Goal: Navigation & Orientation: Find specific page/section

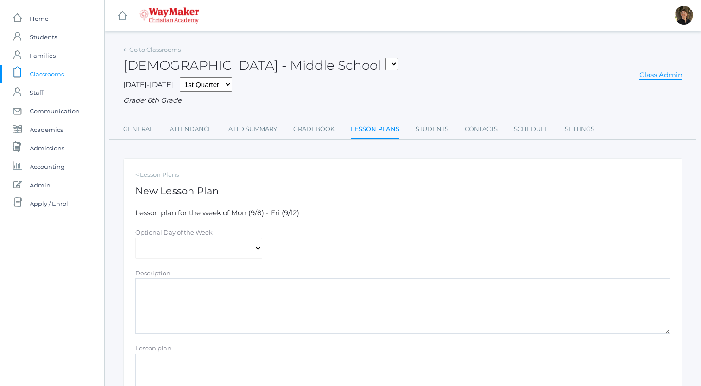
select select "[DATE]"
click at [56, 54] on link "icons/user/plain Created with Sketch. Families" at bounding box center [52, 55] width 104 height 19
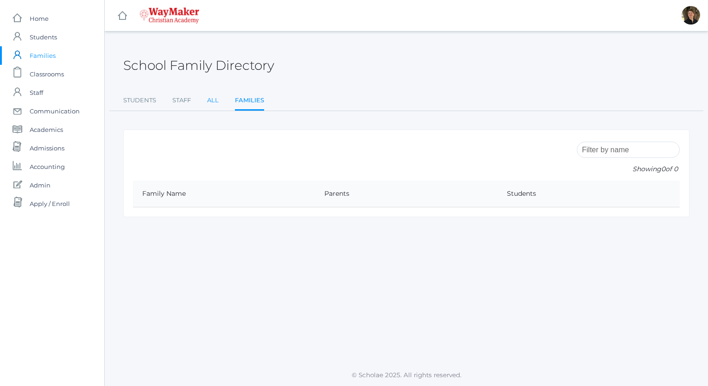
click at [209, 100] on link "All" at bounding box center [213, 100] width 12 height 19
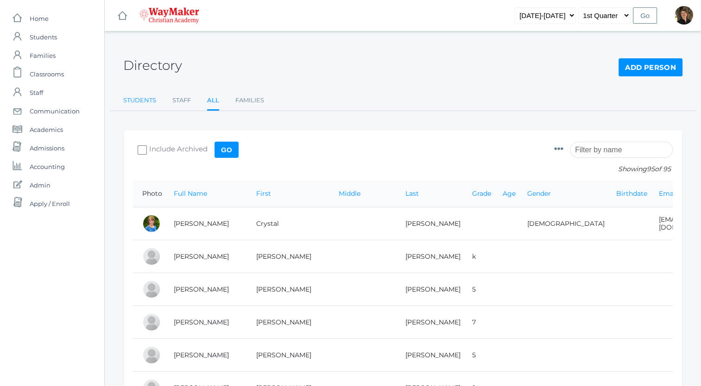
click at [148, 101] on link "Students" at bounding box center [139, 100] width 33 height 19
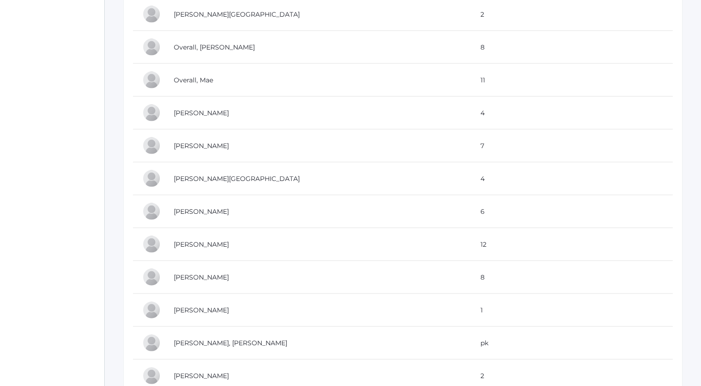
scroll to position [1919, 0]
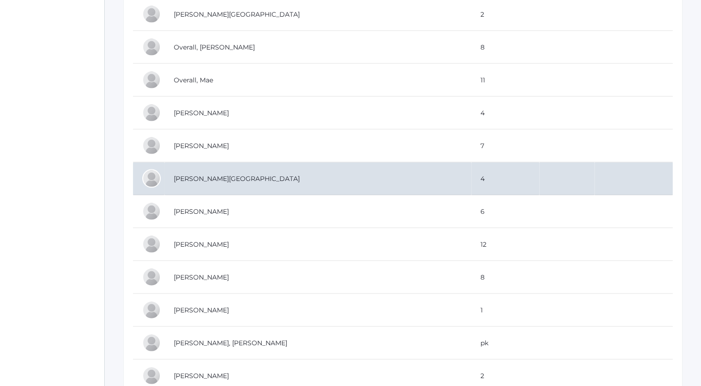
click at [202, 171] on td "Pecor, Tallon" at bounding box center [317, 179] width 307 height 33
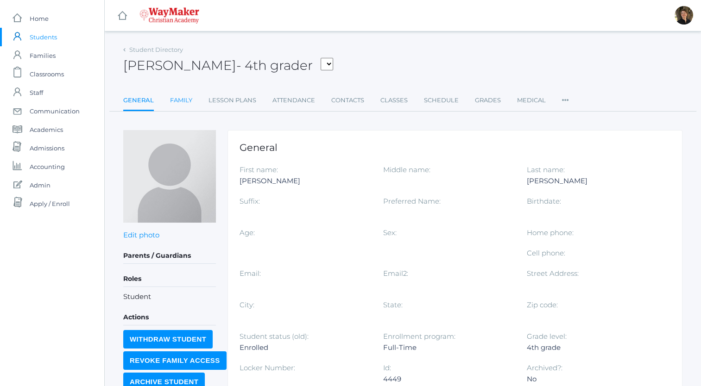
click at [176, 100] on link "Family" at bounding box center [181, 100] width 22 height 19
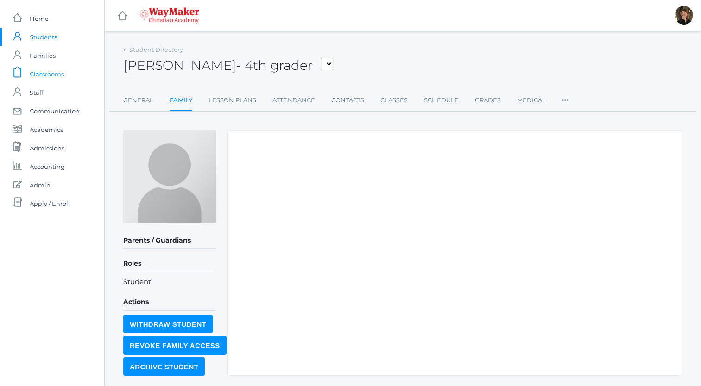
click at [39, 70] on span "Classrooms" at bounding box center [47, 74] width 34 height 19
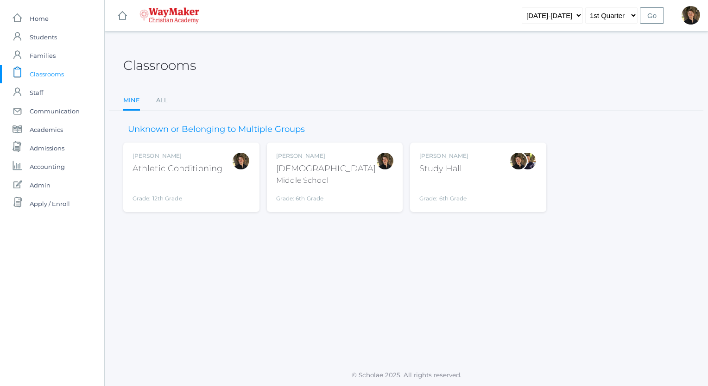
click at [468, 186] on div "[PERSON_NAME] Study Hall Grade: 6th Grade STHL" at bounding box center [478, 177] width 118 height 51
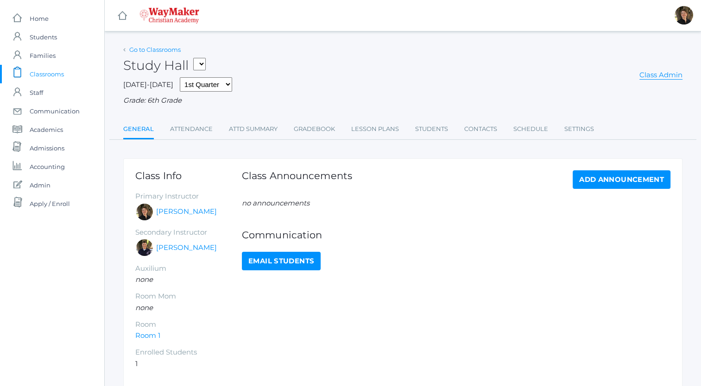
click at [154, 49] on link "Go to Classrooms" at bounding box center [154, 49] width 51 height 7
